Goal: Task Accomplishment & Management: Use online tool/utility

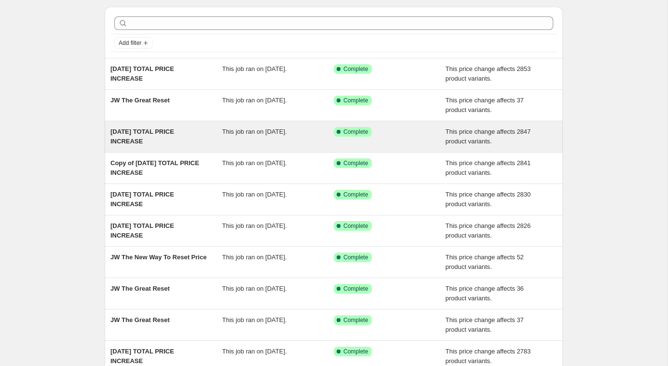
scroll to position [35, 0]
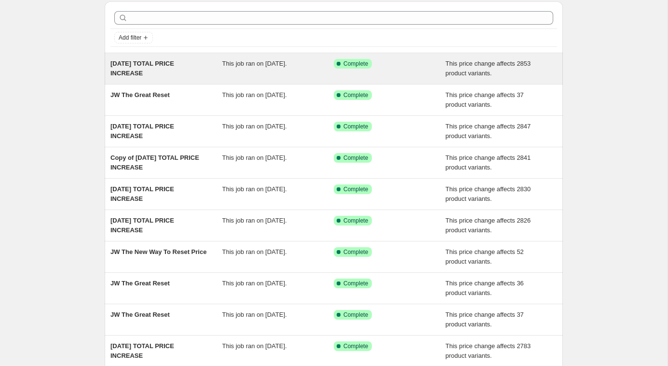
click at [166, 64] on span "[DATE] TOTAL PRICE INCREASE" at bounding box center [143, 68] width 64 height 17
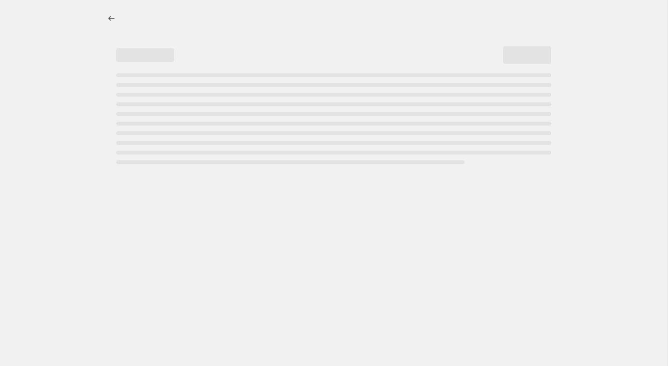
select select "ecap"
select select "no_change"
select select "not_equal"
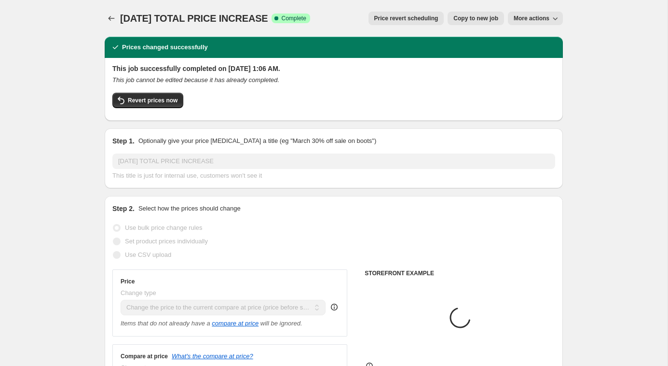
select select "tag"
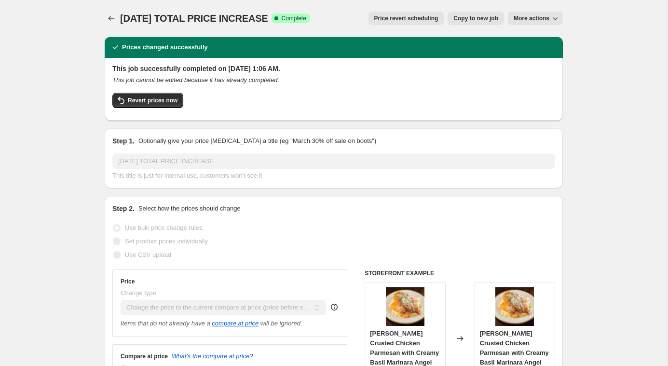
click at [469, 22] on span "Copy to new job" at bounding box center [476, 18] width 45 height 8
select select "ecap"
select select "no_change"
select select "tag"
select select "not_equal"
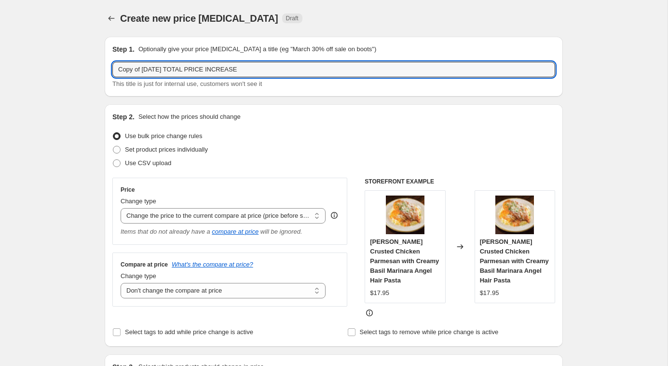
drag, startPoint x: 142, startPoint y: 70, endPoint x: 63, endPoint y: 64, distance: 79.4
click at [133, 69] on input "[DATE] TOTAL PRICE INCREASE" at bounding box center [333, 69] width 443 height 15
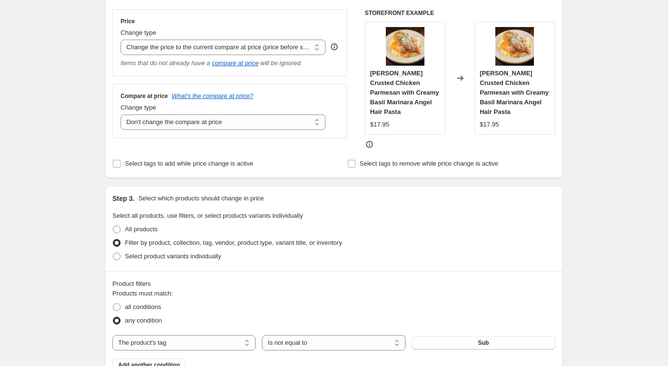
scroll to position [614, 0]
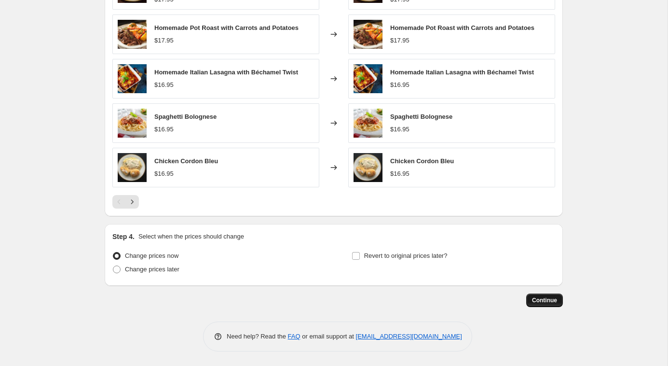
type input "[DATE] TOTAL PRICE INCREASE"
click at [541, 298] on span "Continue" at bounding box center [544, 300] width 25 height 8
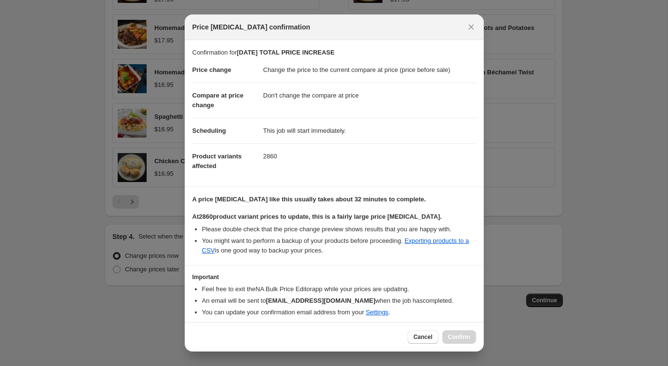
scroll to position [34, 0]
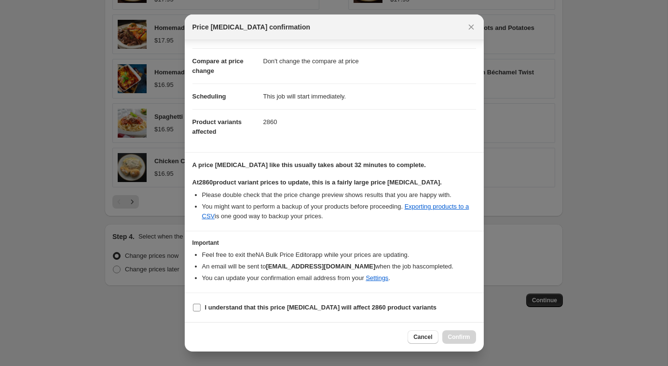
click at [196, 308] on input "I understand that this price [MEDICAL_DATA] will affect 2860 product variants" at bounding box center [197, 308] width 8 height 8
checkbox input "true"
click at [456, 334] on span "Confirm" at bounding box center [459, 337] width 22 height 8
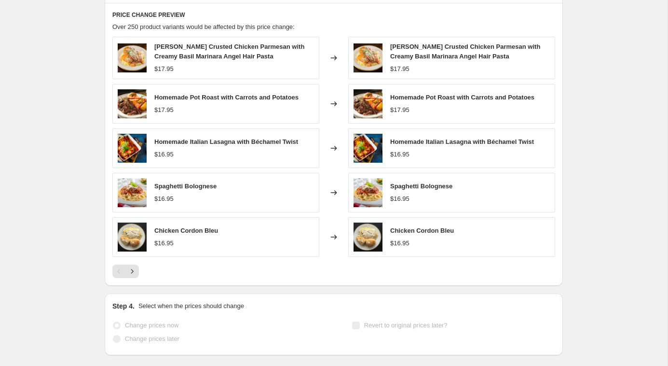
scroll to position [639, 0]
